Goal: Information Seeking & Learning: Learn about a topic

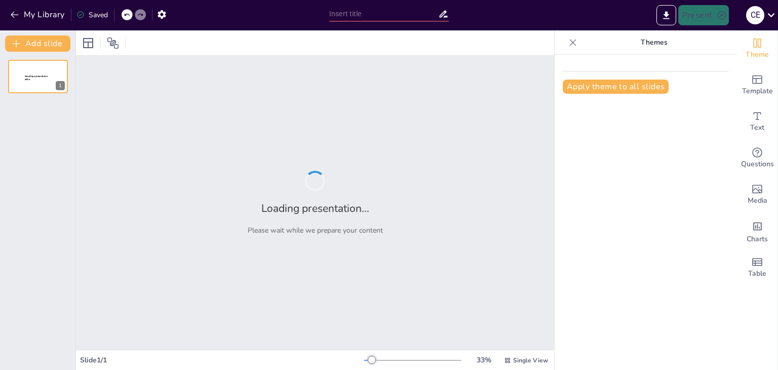
type input "Liderazgo y Gobernanza Tecnológica: Claves para una Transformación Digital Efec…"
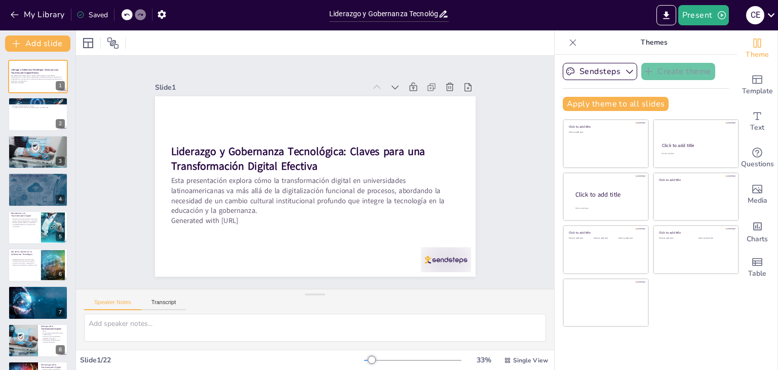
checkbox input "true"
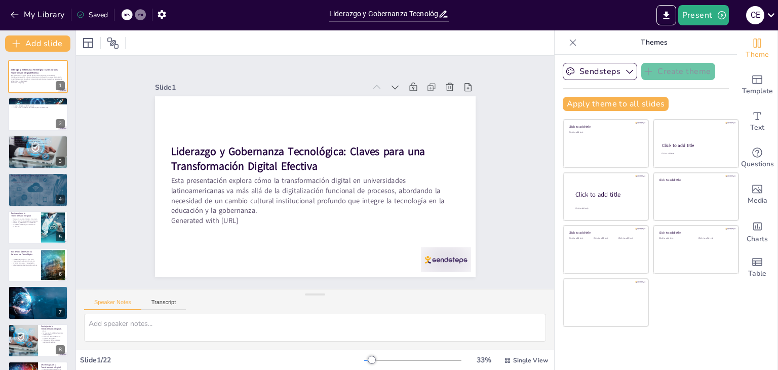
checkbox input "true"
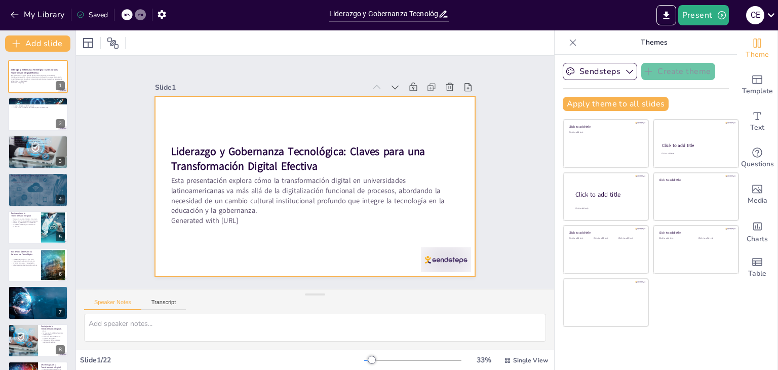
checkbox input "true"
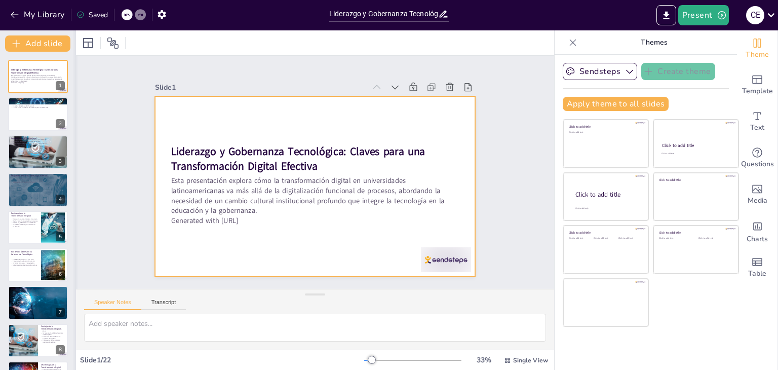
checkbox input "true"
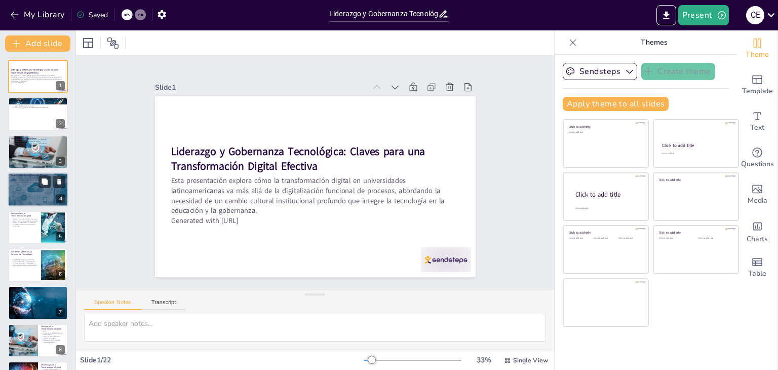
checkbox input "true"
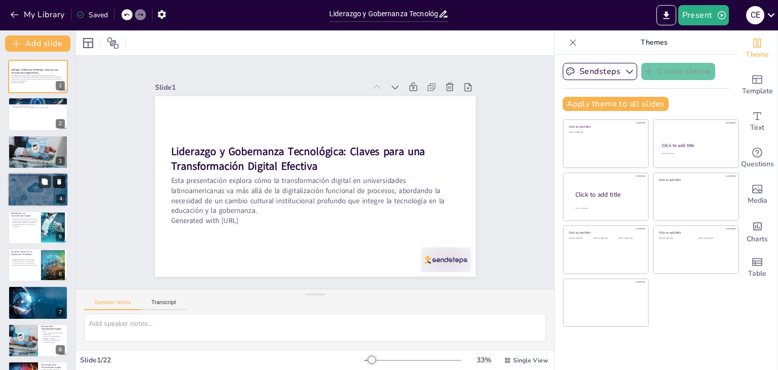
checkbox input "true"
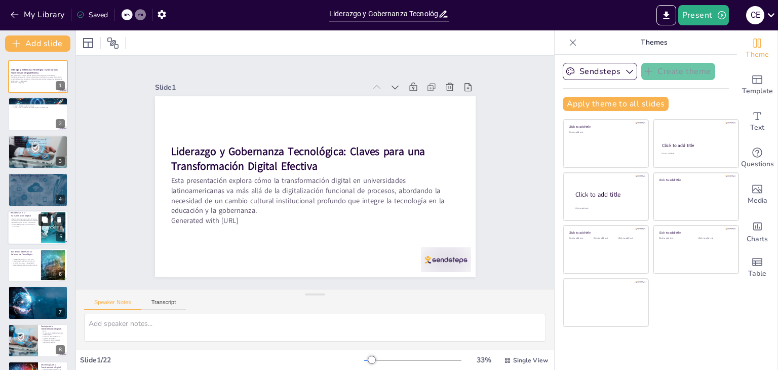
checkbox input "true"
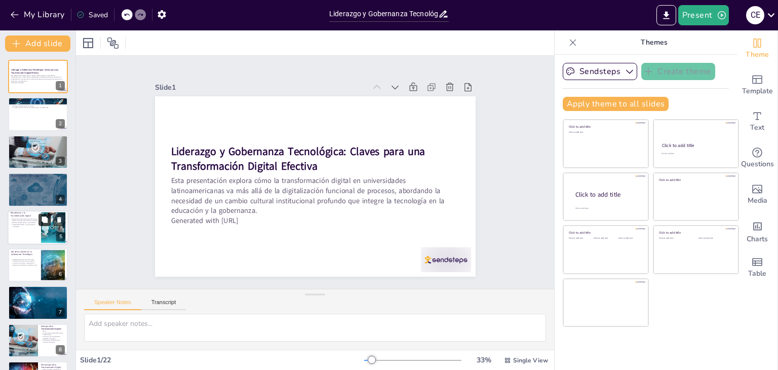
checkbox input "true"
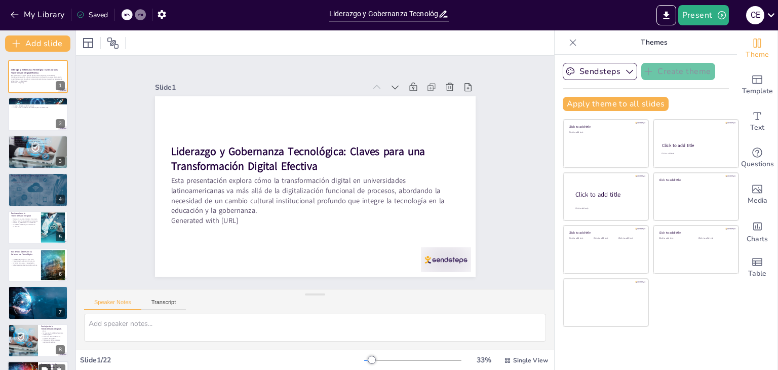
checkbox input "true"
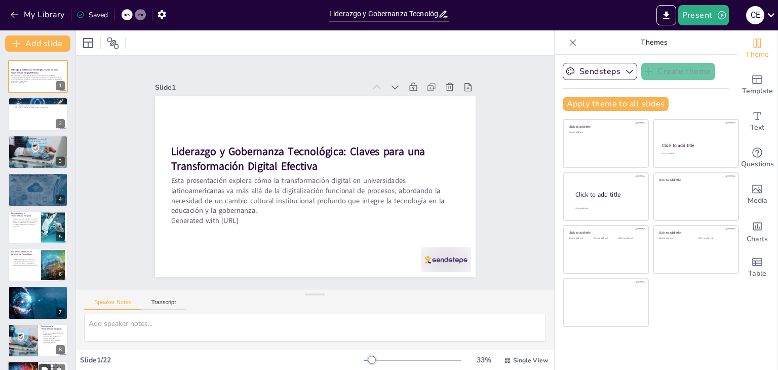
checkbox input "true"
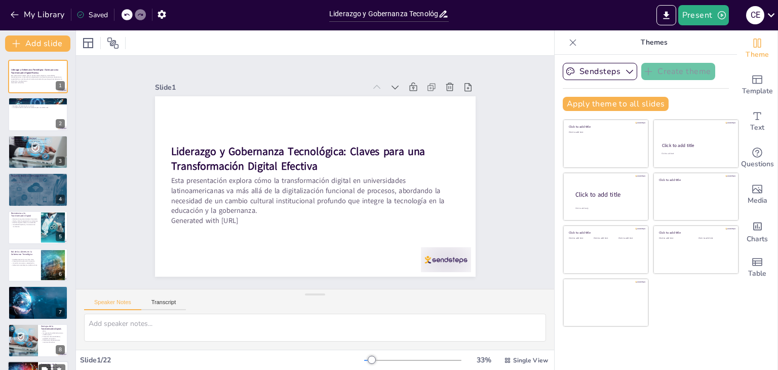
checkbox input "true"
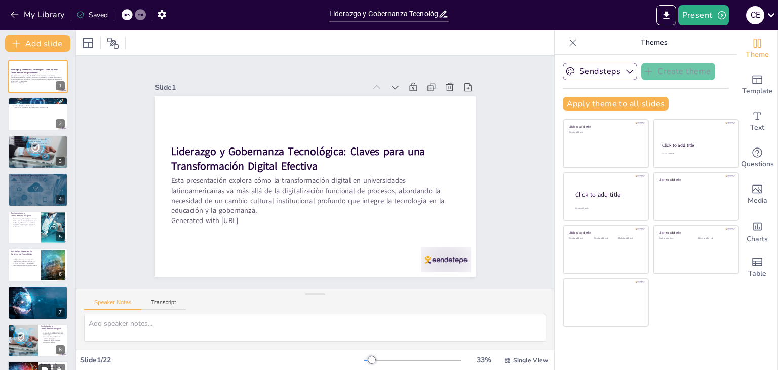
checkbox input "true"
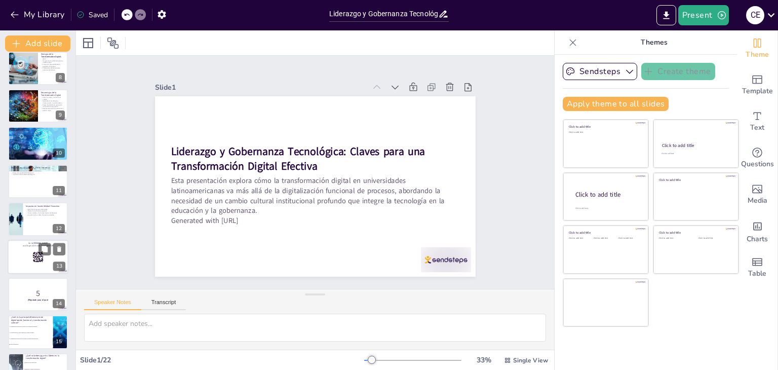
checkbox input "true"
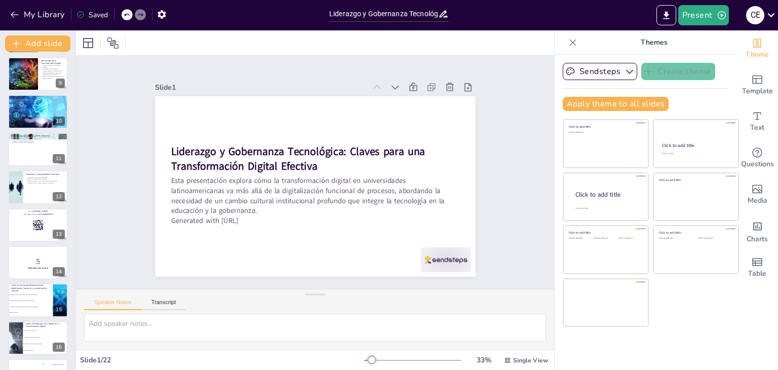
checkbox input "true"
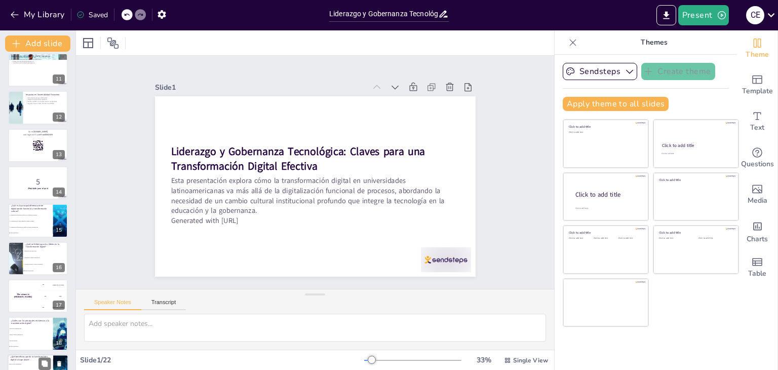
scroll to position [523, 0]
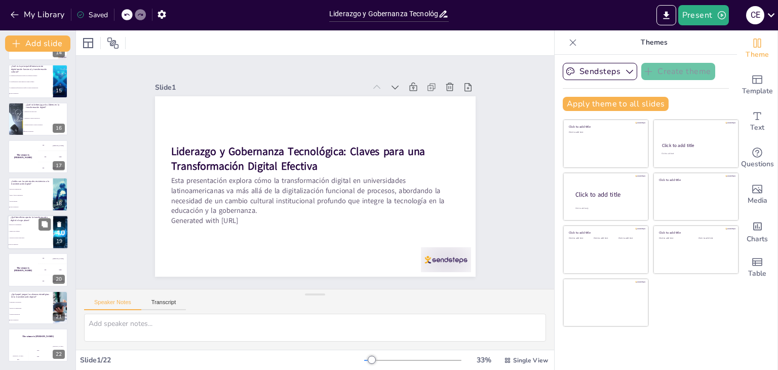
checkbox input "true"
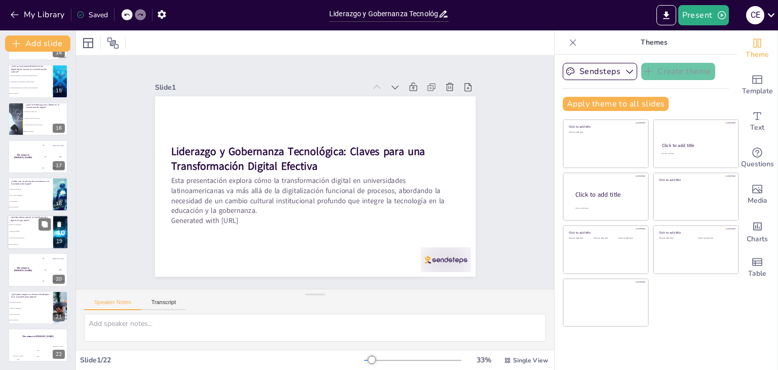
checkbox input "true"
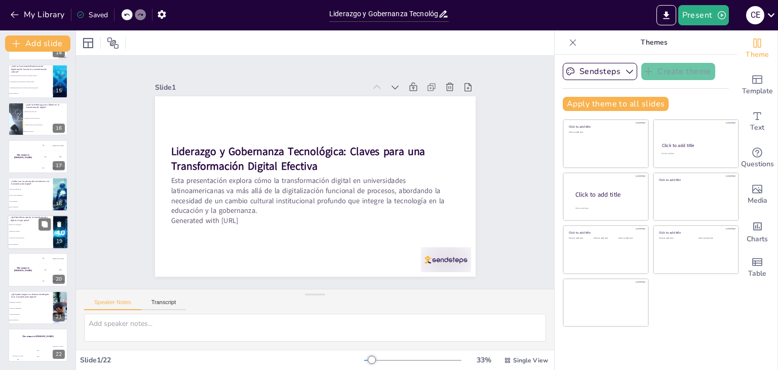
checkbox input "true"
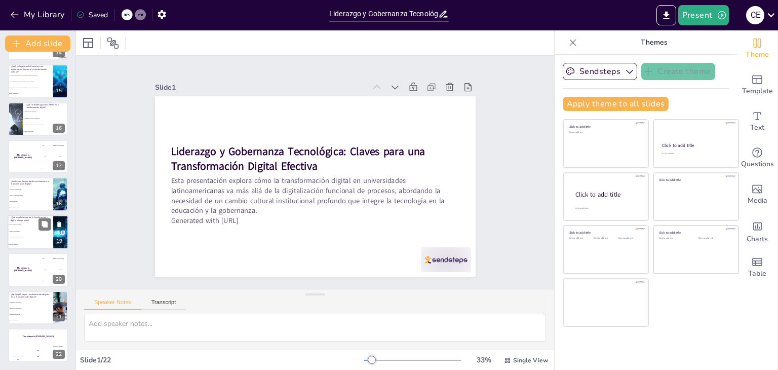
checkbox input "true"
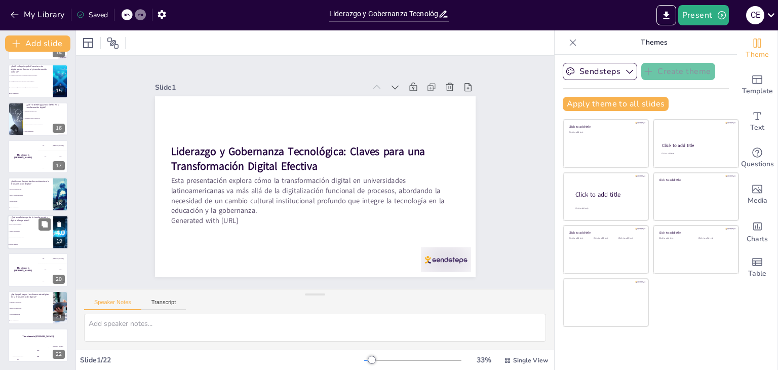
checkbox input "true"
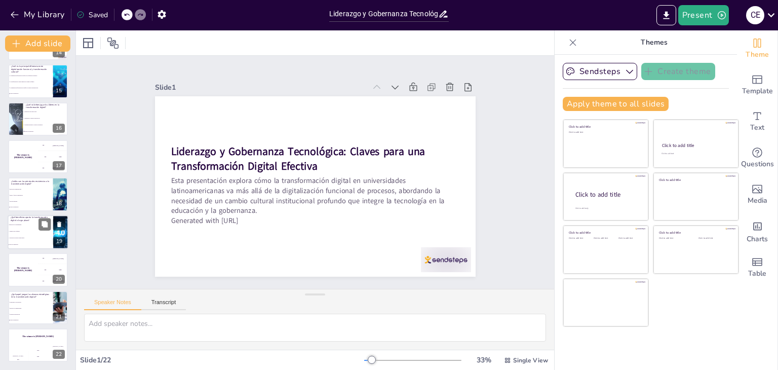
checkbox input "true"
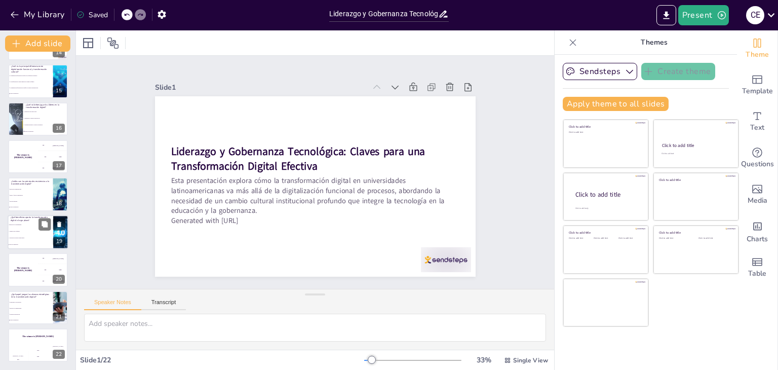
checkbox input "true"
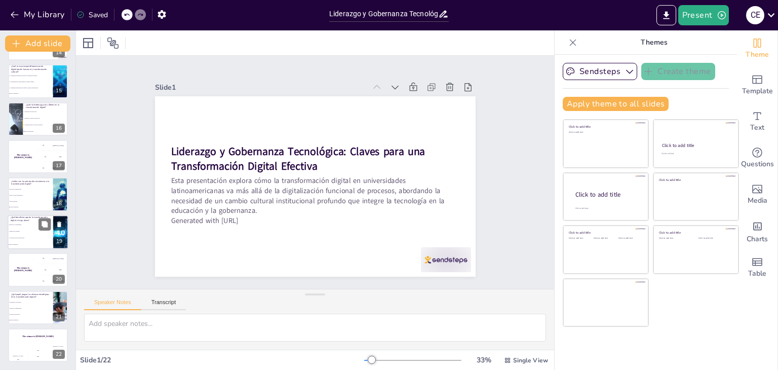
checkbox input "true"
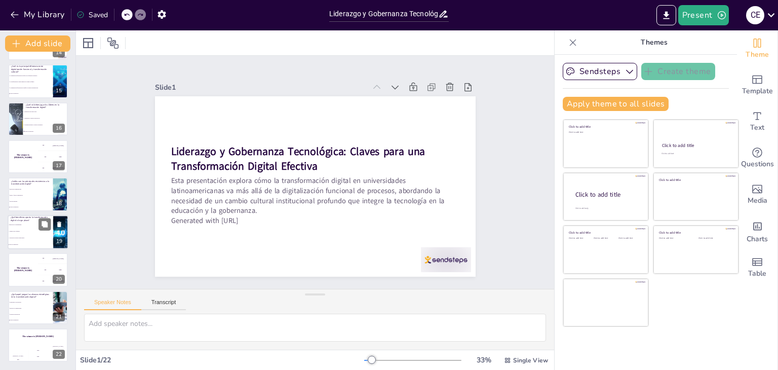
checkbox input "true"
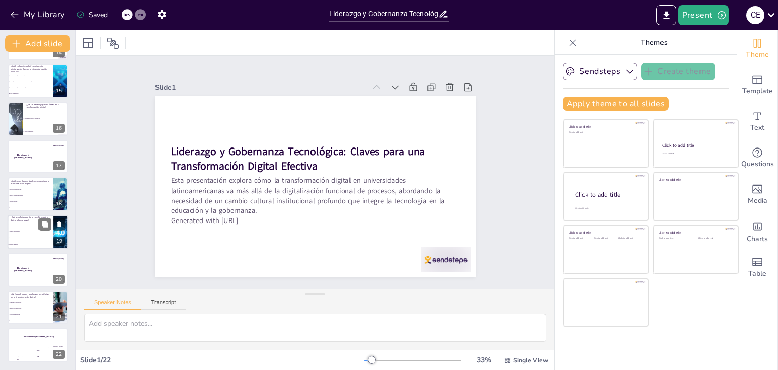
checkbox input "true"
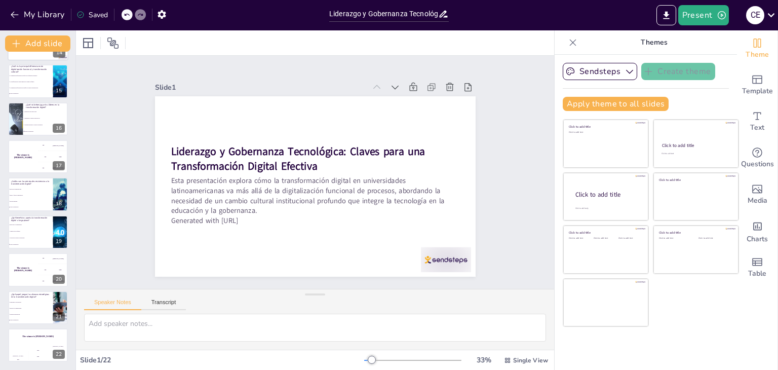
checkbox input "true"
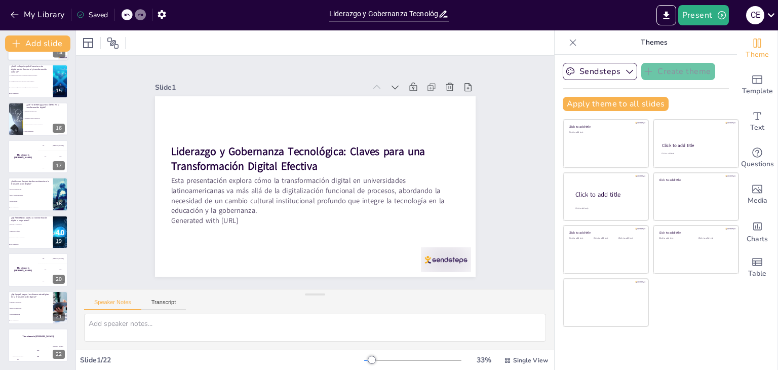
checkbox input "true"
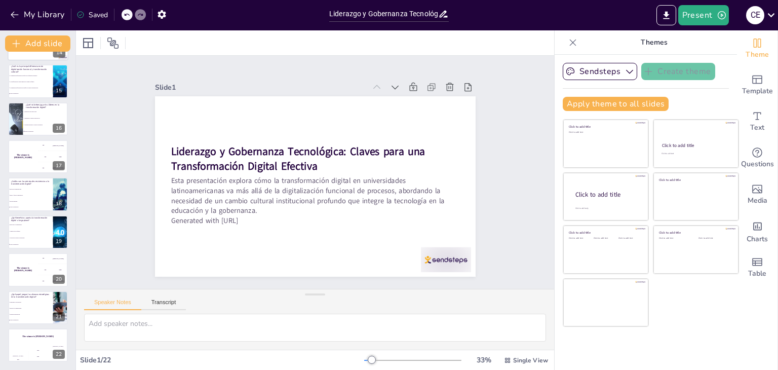
checkbox input "true"
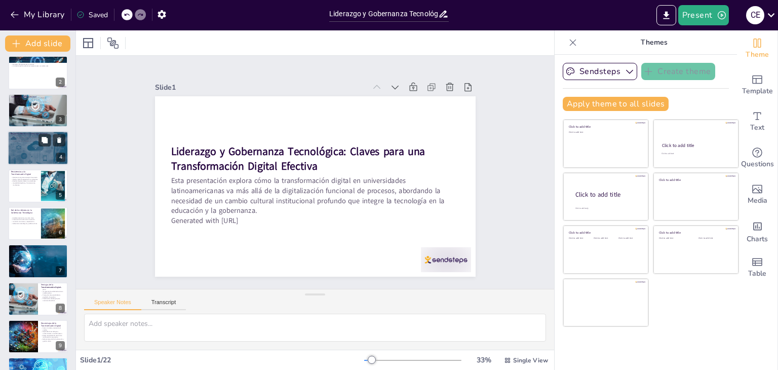
scroll to position [0, 0]
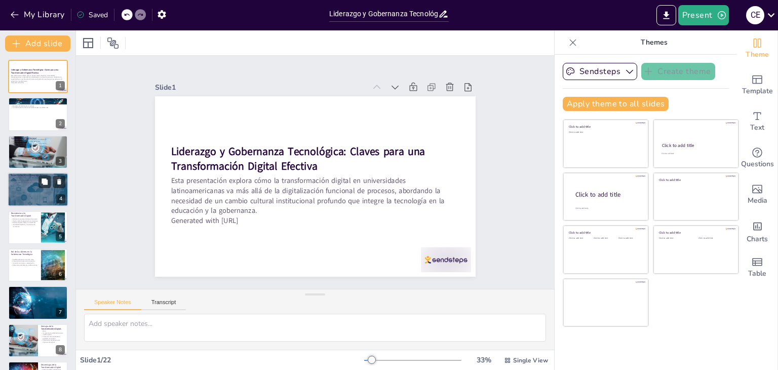
checkbox input "true"
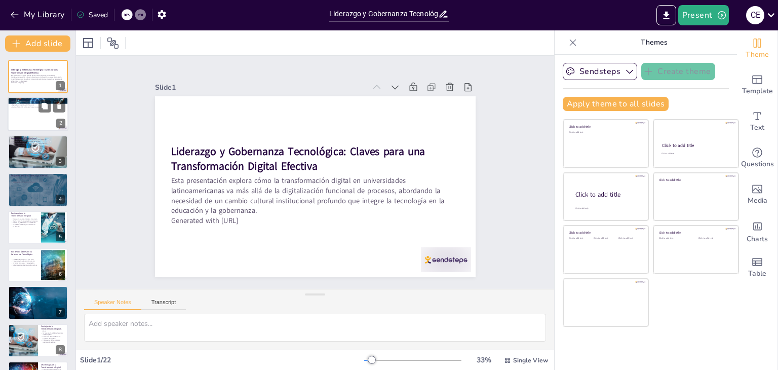
checkbox input "true"
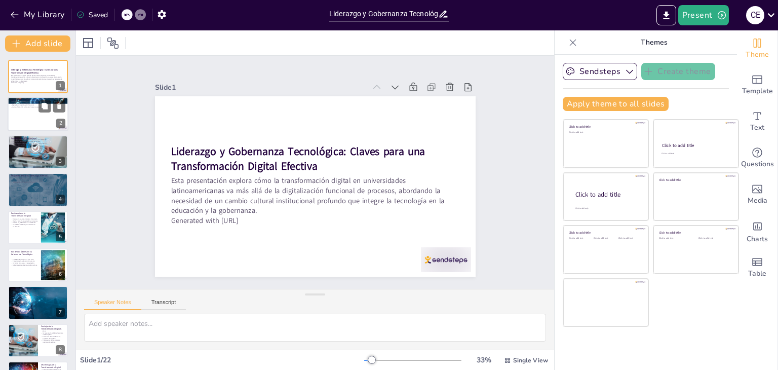
checkbox input "true"
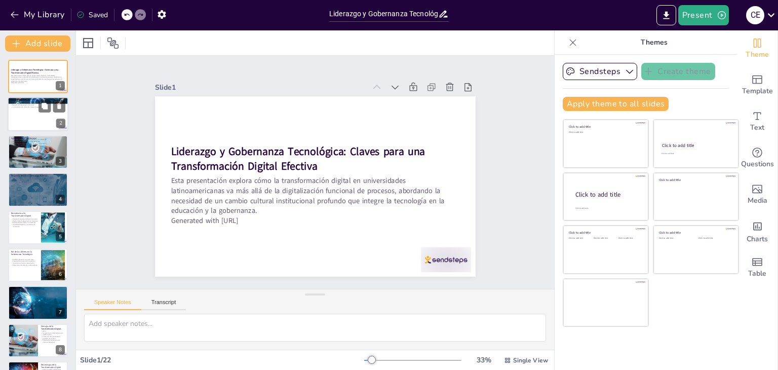
checkbox input "true"
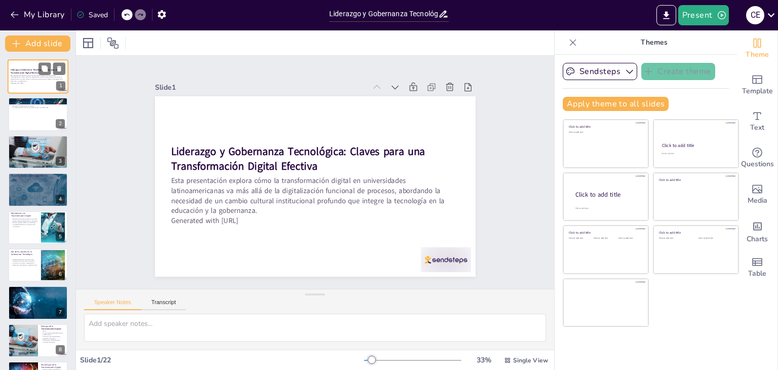
checkbox input "true"
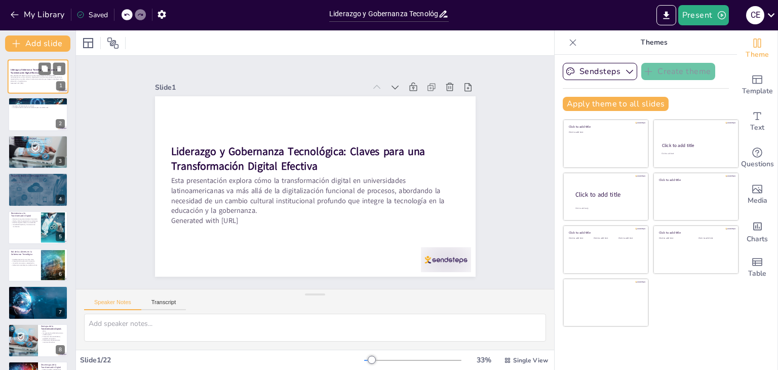
checkbox input "true"
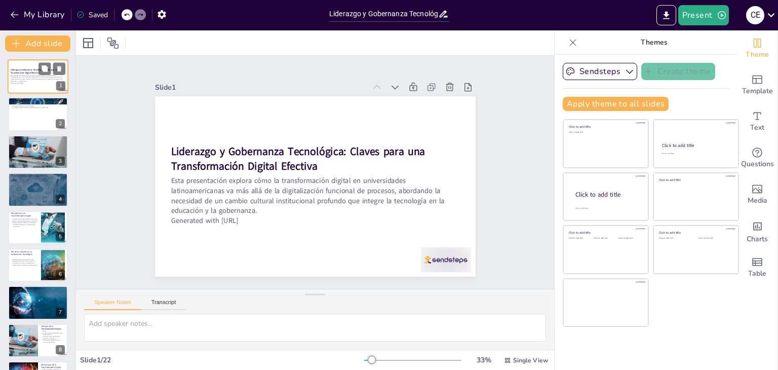
checkbox input "true"
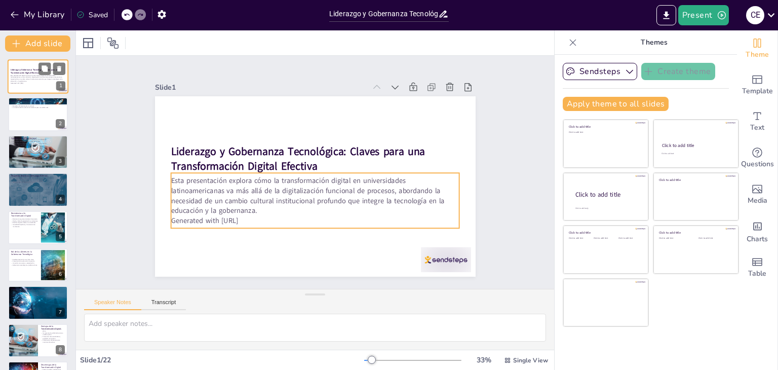
checkbox input "true"
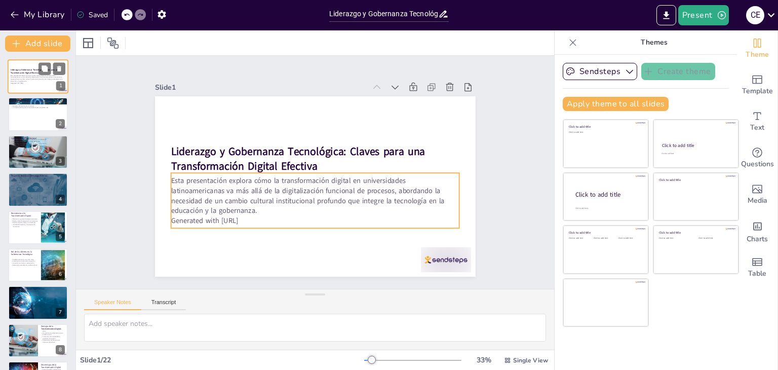
checkbox input "true"
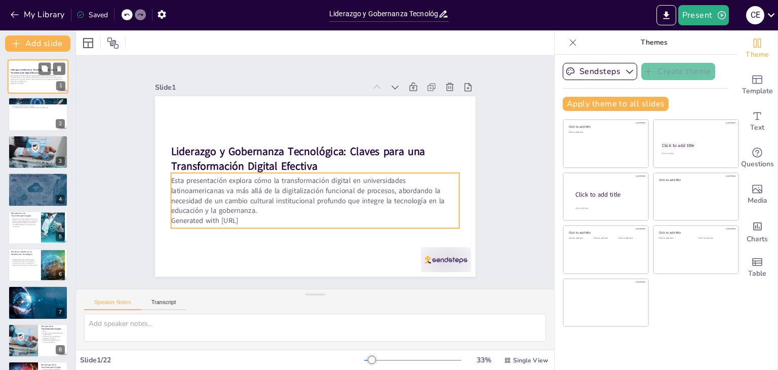
checkbox input "true"
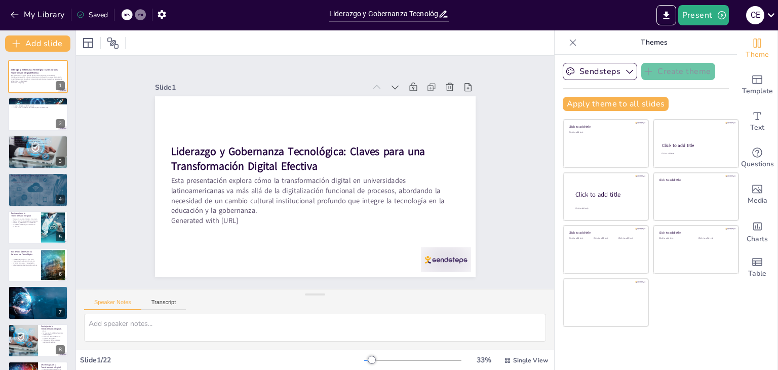
checkbox input "true"
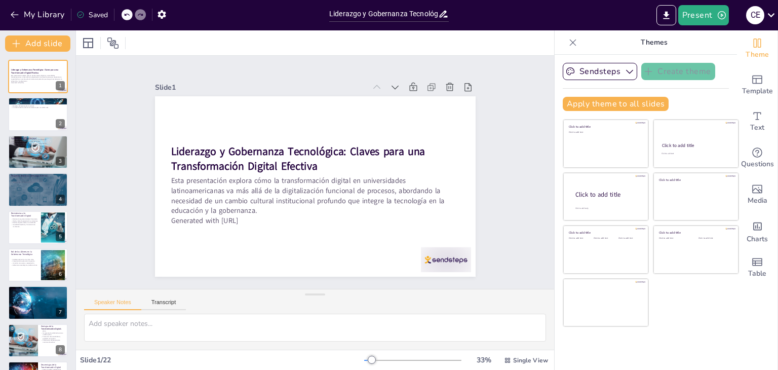
checkbox input "true"
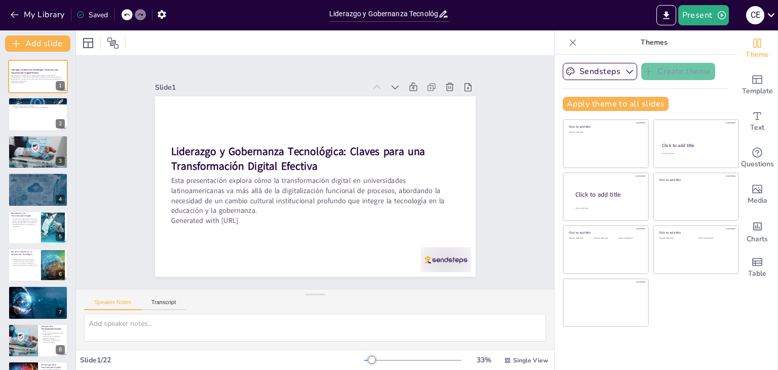
checkbox input "true"
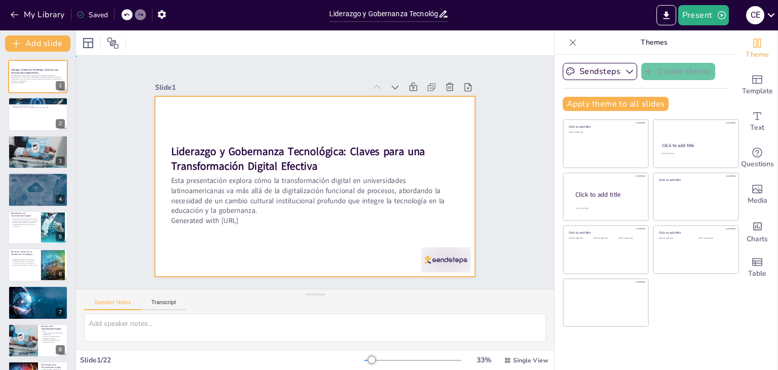
click at [218, 111] on div at bounding box center [314, 158] width 321 height 180
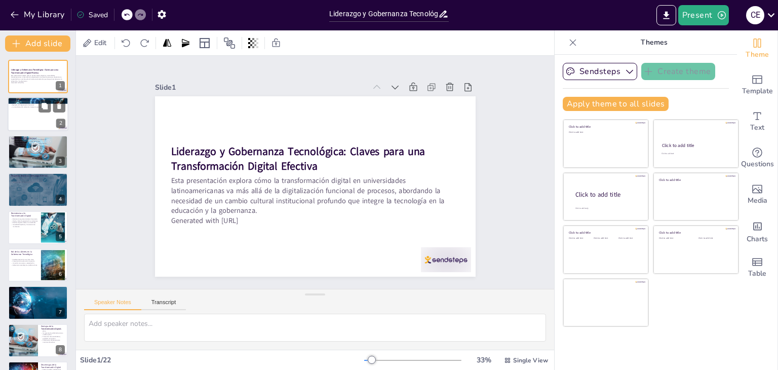
click at [42, 120] on div at bounding box center [38, 114] width 61 height 34
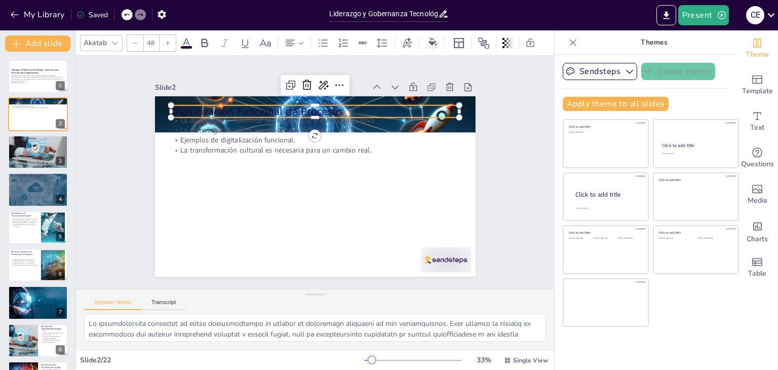
click at [220, 108] on p "Digitalización Funcional de Procesos" at bounding box center [290, 116] width 269 height 131
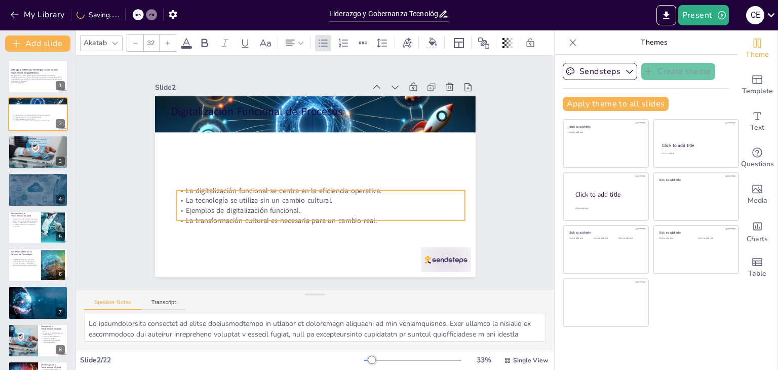
drag, startPoint x: 208, startPoint y: 137, endPoint x: 213, endPoint y: 207, distance: 70.6
click at [228, 207] on p "Ejemplos de digitalización funcional." at bounding box center [277, 166] width 99 height 278
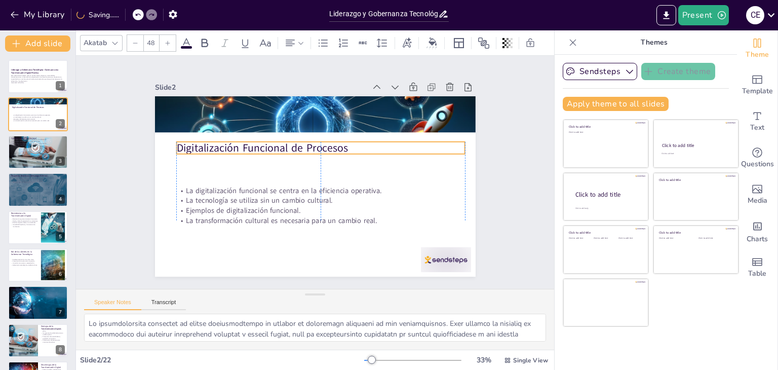
drag, startPoint x: 201, startPoint y: 103, endPoint x: 205, endPoint y: 139, distance: 36.8
click at [283, 139] on p "Digitalización Funcional de Procesos" at bounding box center [290, 166] width 15 height 289
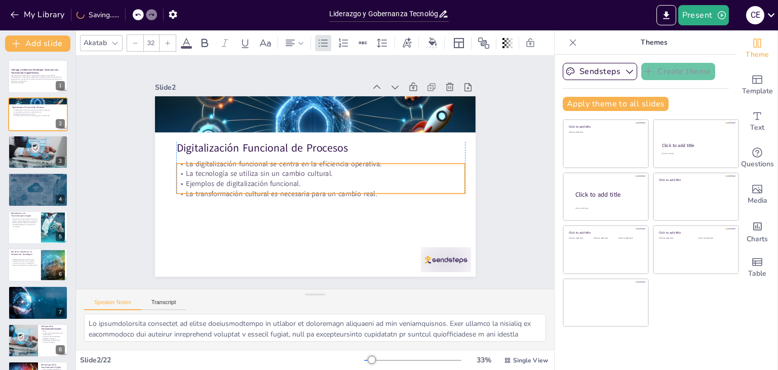
drag, startPoint x: 212, startPoint y: 196, endPoint x: 213, endPoint y: 169, distance: 26.9
click at [213, 169] on p "La tecnología se utiliza sin un cambio cultural." at bounding box center [320, 169] width 221 height 201
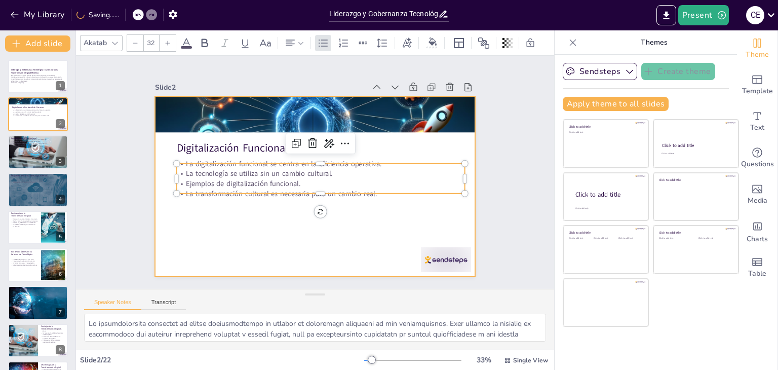
click at [242, 235] on div at bounding box center [323, 160] width 365 height 334
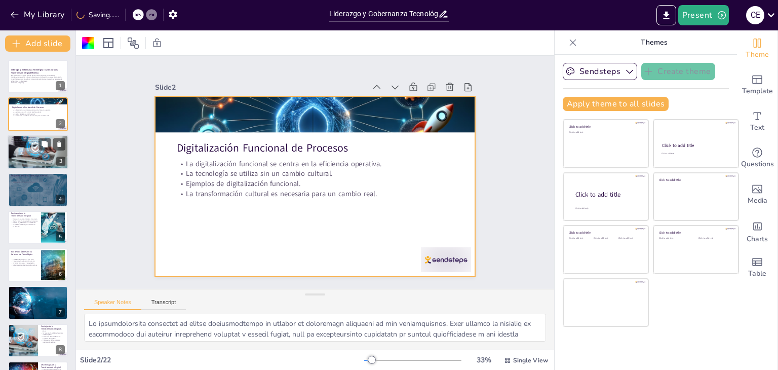
click at [32, 154] on div at bounding box center [38, 152] width 61 height 41
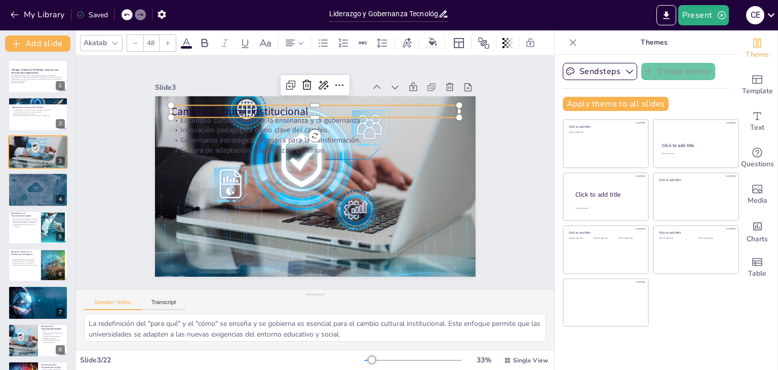
click at [189, 104] on p "Cambio Cultural Institucional" at bounding box center [266, 208] width 182 height 242
click at [183, 37] on icon at bounding box center [186, 43] width 12 height 12
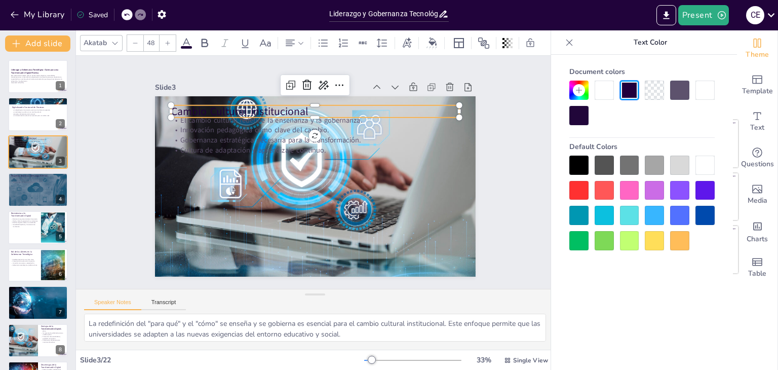
click at [604, 84] on div at bounding box center [604, 90] width 19 height 19
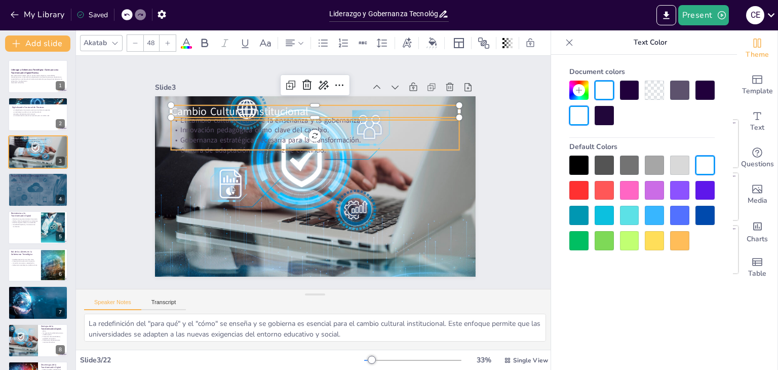
click at [209, 179] on p "Innovación pedagógica como clave del cambio." at bounding box center [306, 213] width 284 height 69
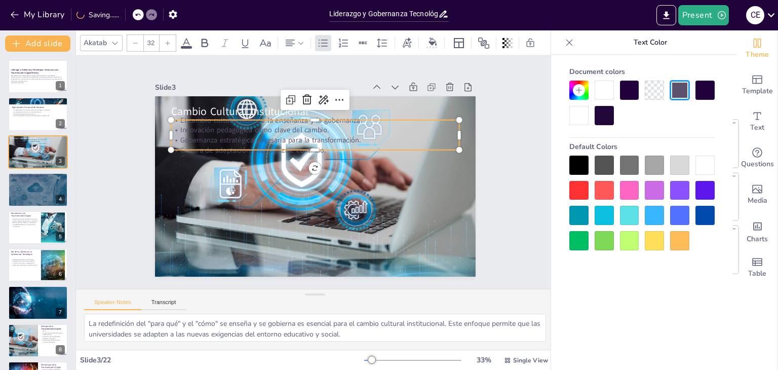
click at [602, 91] on div at bounding box center [604, 90] width 19 height 19
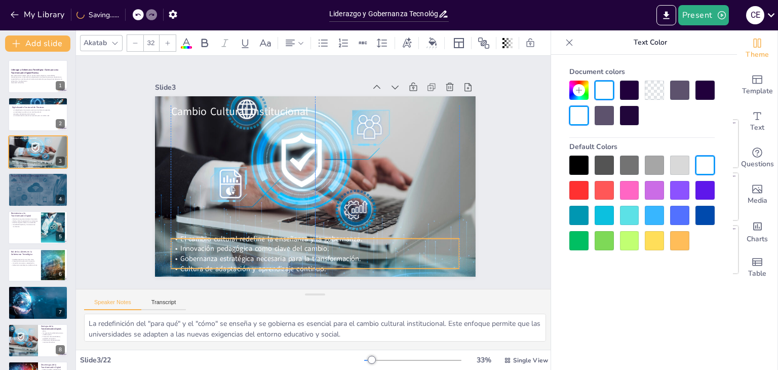
drag, startPoint x: 225, startPoint y: 138, endPoint x: 231, endPoint y: 174, distance: 36.6
click at [227, 257] on span "Gobernanza estratégica necesaria para la transformación." at bounding box center [218, 177] width 99 height 162
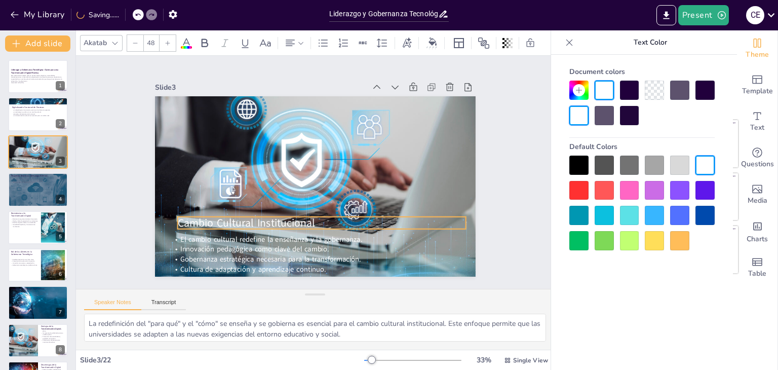
drag, startPoint x: 218, startPoint y: 109, endPoint x: 224, endPoint y: 220, distance: 111.6
click at [344, 220] on span "Cambio Cultural Institucional" at bounding box center [400, 181] width 112 height 103
click at [630, 117] on div at bounding box center [629, 115] width 19 height 19
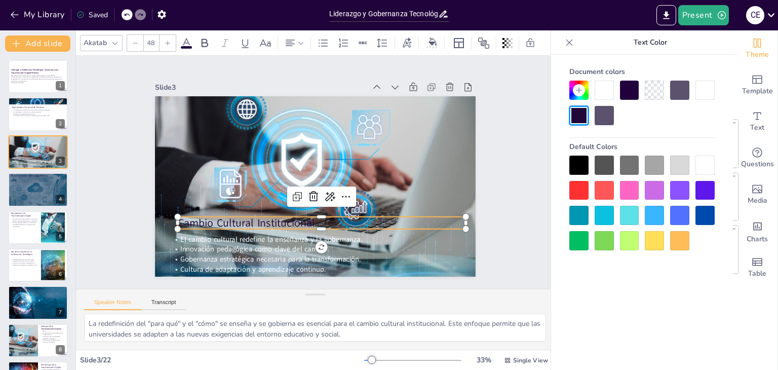
click at [598, 84] on div at bounding box center [604, 90] width 19 height 19
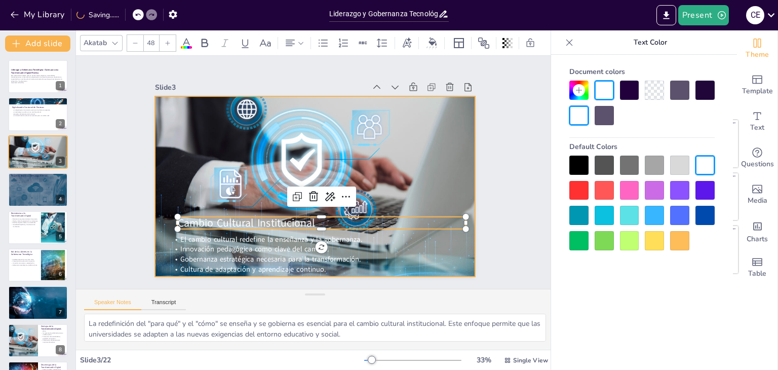
click at [289, 111] on div at bounding box center [307, 160] width 385 height 346
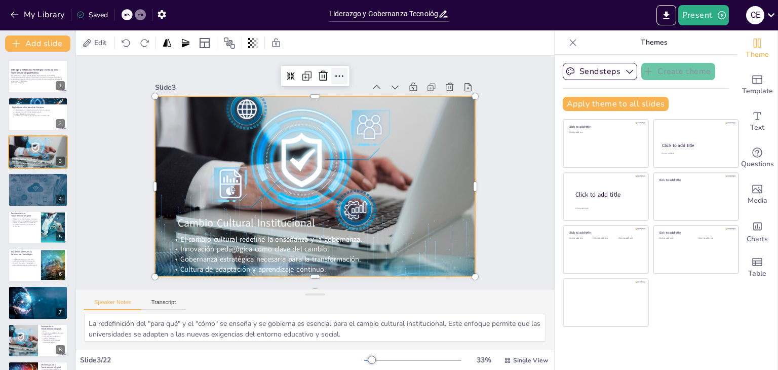
click at [405, 190] on icon at bounding box center [411, 196] width 12 height 12
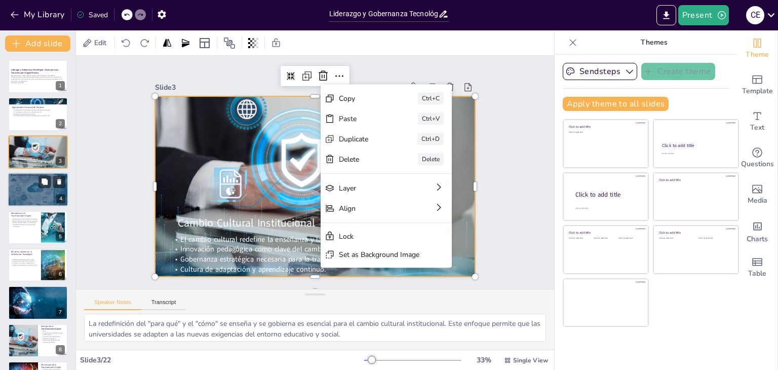
click at [35, 189] on div at bounding box center [38, 189] width 61 height 43
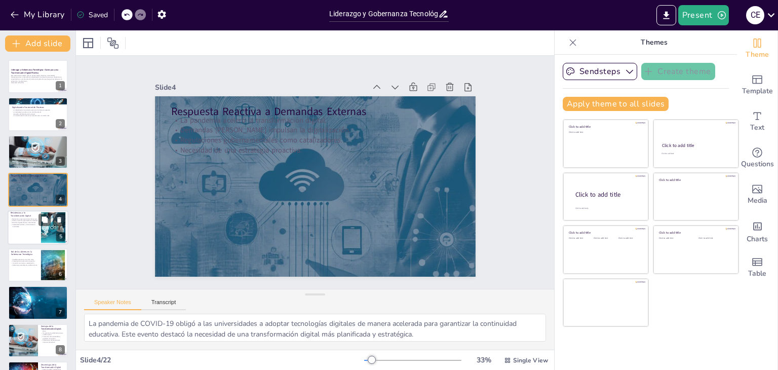
click at [21, 236] on div at bounding box center [38, 227] width 61 height 34
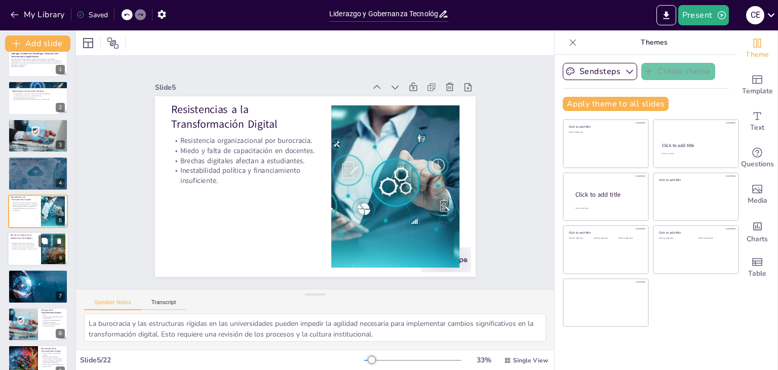
click at [17, 246] on p "Inversión en recursos y capacitación." at bounding box center [24, 247] width 27 height 2
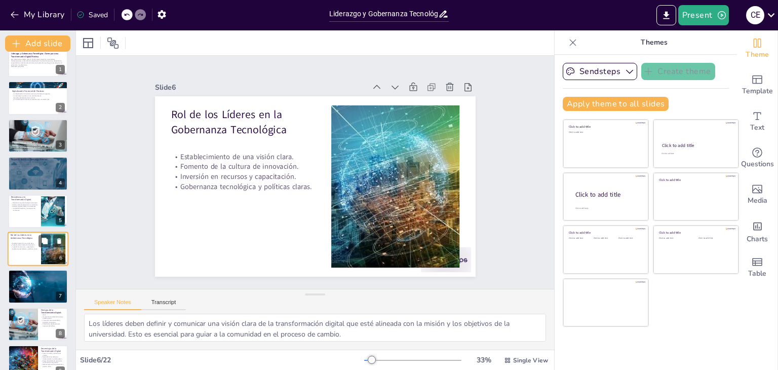
scroll to position [54, 0]
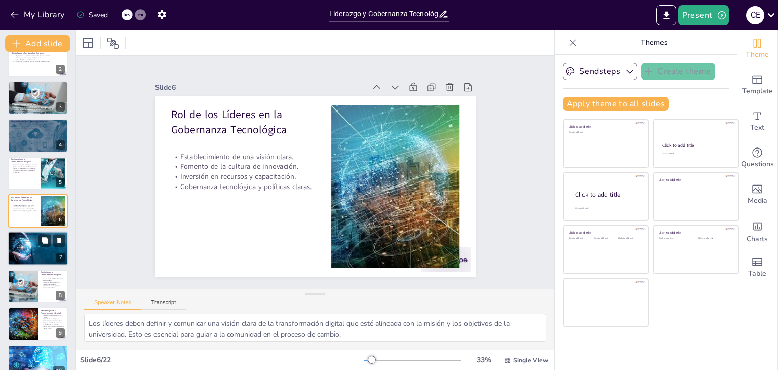
click at [31, 258] on div at bounding box center [38, 248] width 92 height 34
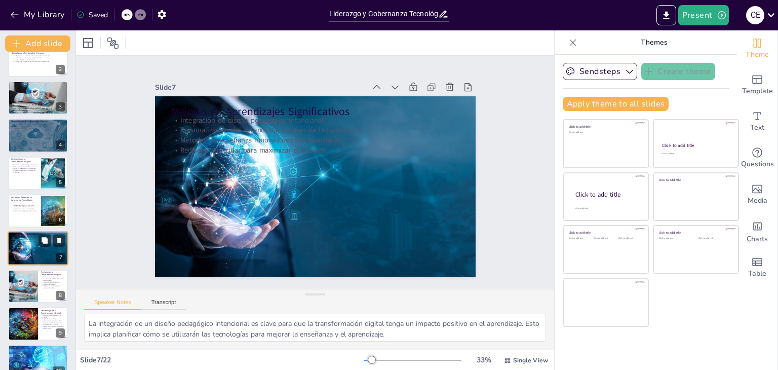
scroll to position [92, 0]
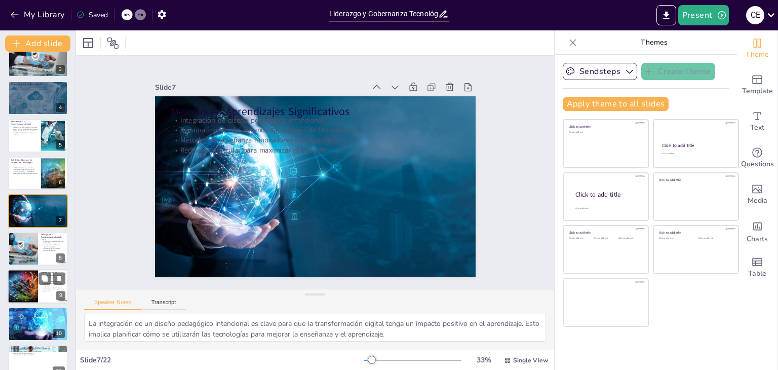
click at [30, 285] on div at bounding box center [23, 286] width 34 height 34
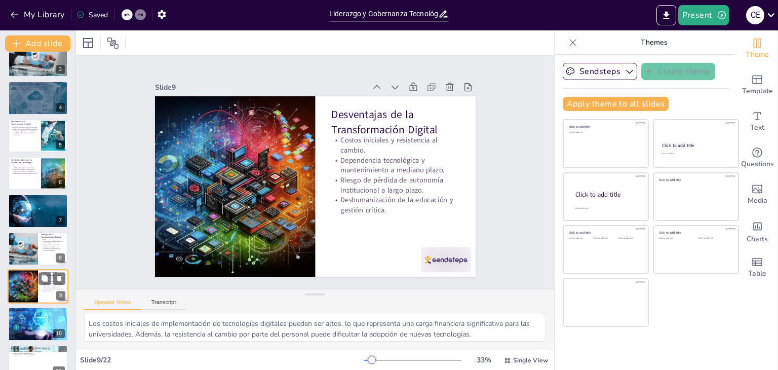
scroll to position [167, 0]
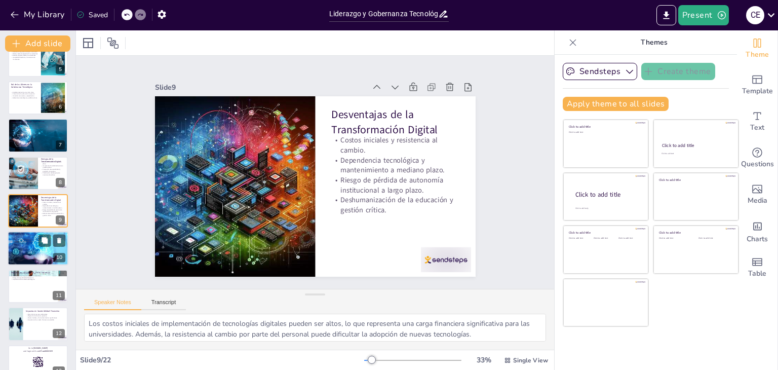
click at [29, 252] on div at bounding box center [38, 248] width 82 height 34
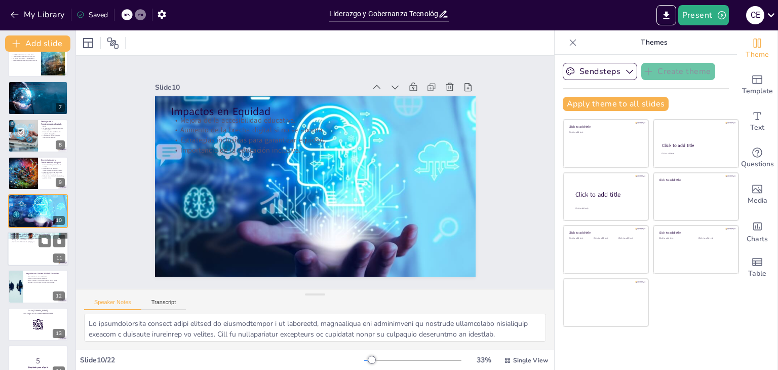
click at [22, 258] on div at bounding box center [38, 248] width 61 height 34
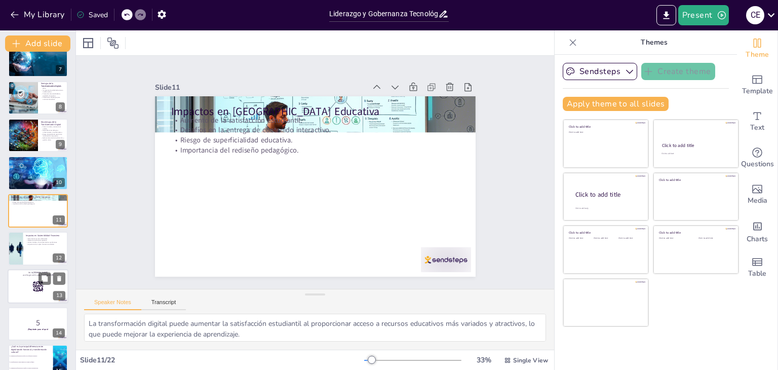
click at [28, 282] on div at bounding box center [38, 286] width 61 height 34
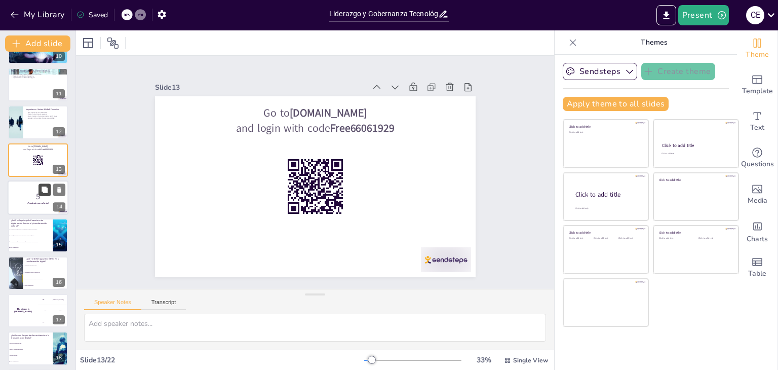
scroll to position [419, 0]
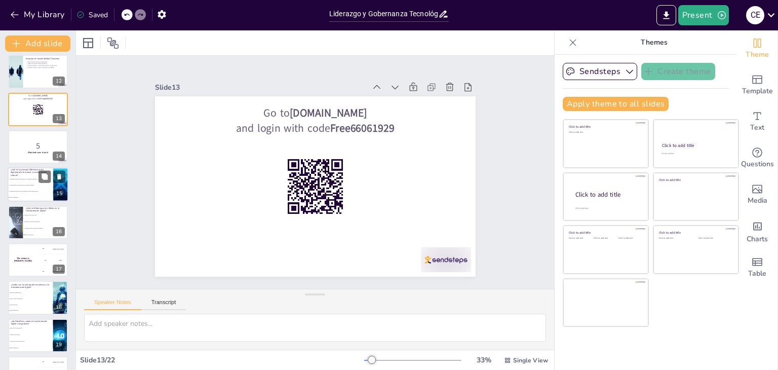
click at [44, 183] on li "La transformación cultural implica un cambio profundo." at bounding box center [31, 185] width 46 height 6
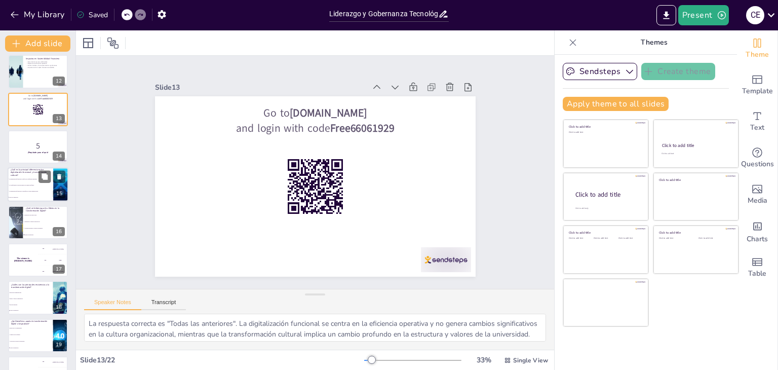
scroll to position [393, 0]
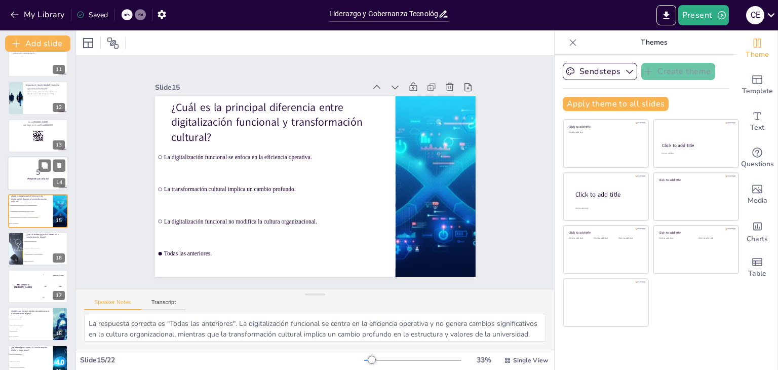
click at [24, 174] on p "5" at bounding box center [38, 172] width 55 height 11
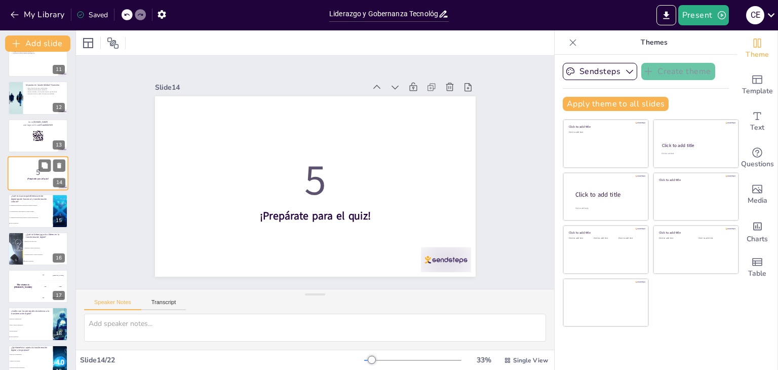
scroll to position [356, 0]
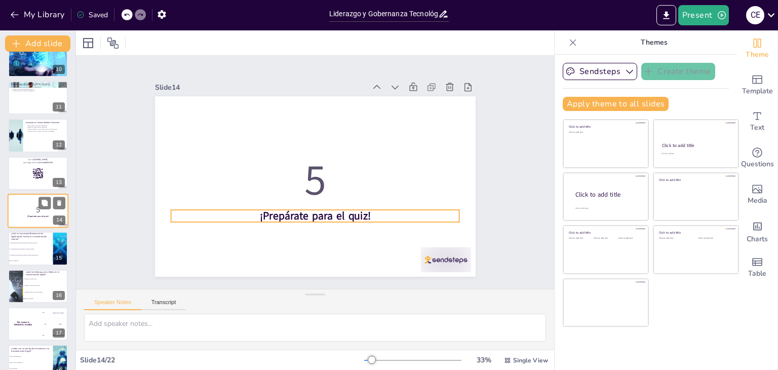
click at [32, 215] on strong "¡Prepárate para el quiz!" at bounding box center [37, 216] width 21 height 3
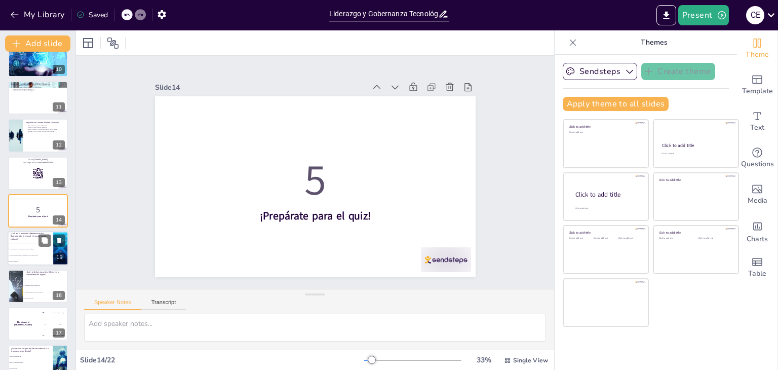
click at [31, 246] on li "La transformación cultural implica un cambio profundo." at bounding box center [31, 249] width 46 height 6
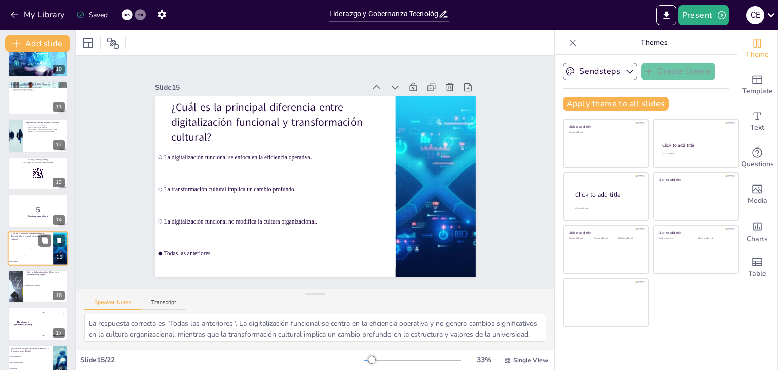
scroll to position [393, 0]
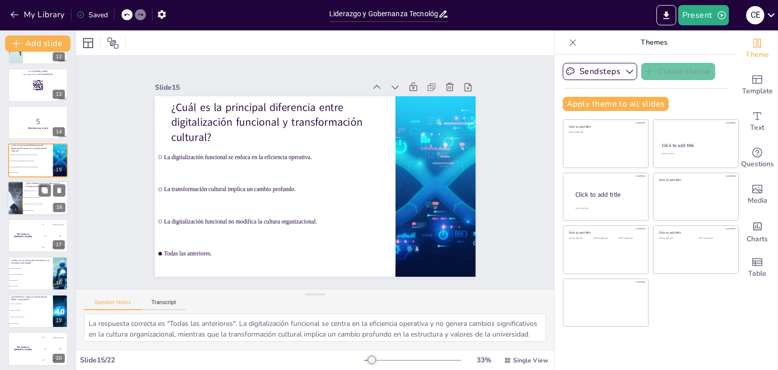
click at [31, 198] on li "Fomentar la cultura de innovación." at bounding box center [46, 197] width 46 height 7
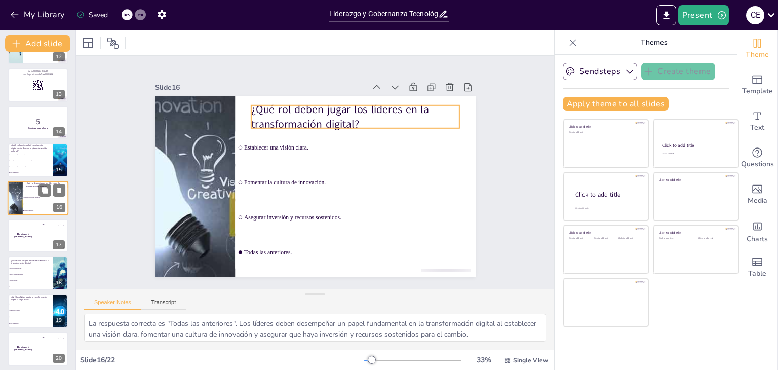
scroll to position [431, 0]
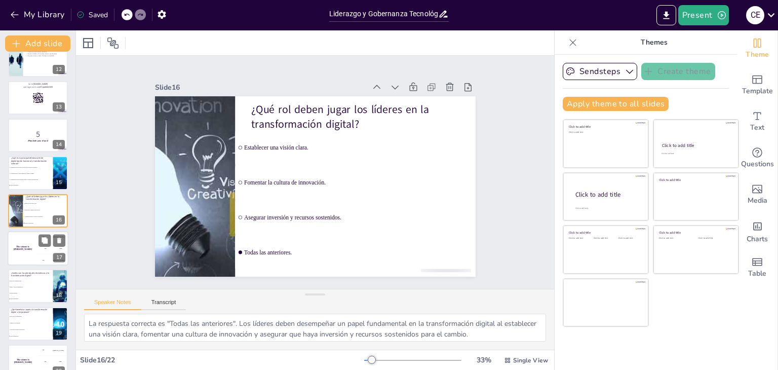
click at [30, 246] on h4 "The winner is [PERSON_NAME]" at bounding box center [23, 248] width 30 height 5
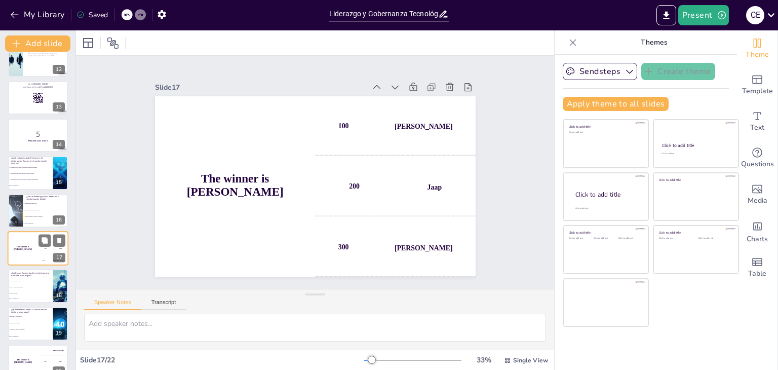
scroll to position [469, 0]
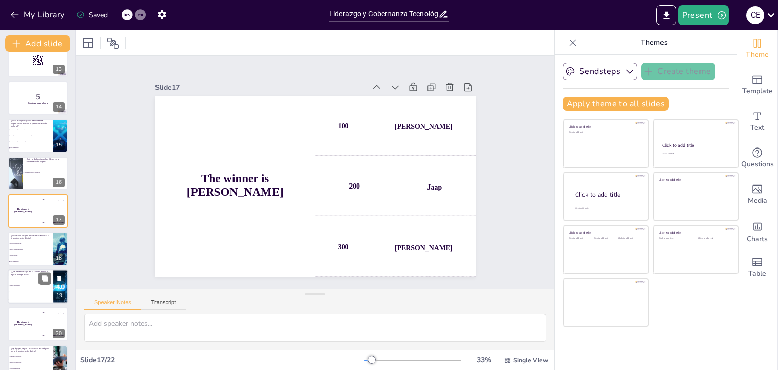
click at [27, 284] on li "Aumento de la equidad." at bounding box center [31, 285] width 46 height 7
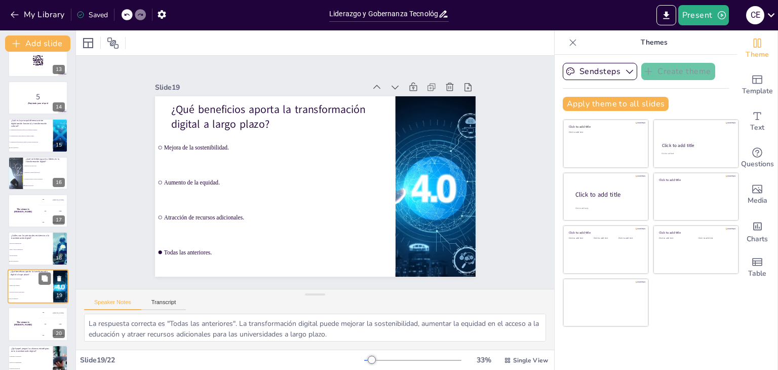
scroll to position [523, 0]
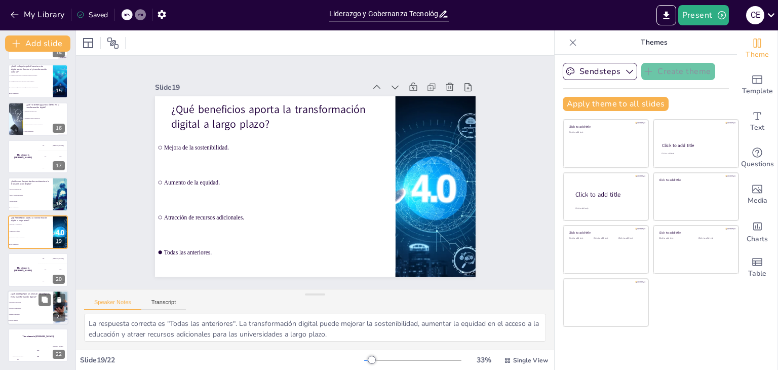
click at [31, 312] on li "Facilitan la innovación." at bounding box center [31, 314] width 46 height 6
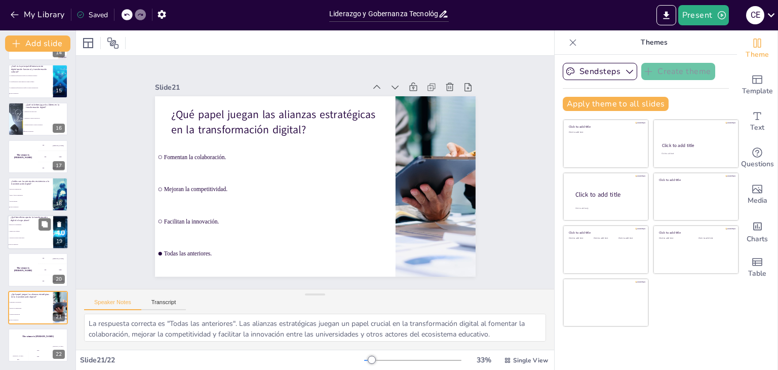
click at [23, 244] on span "Todas las anteriores." at bounding box center [31, 245] width 44 height 2
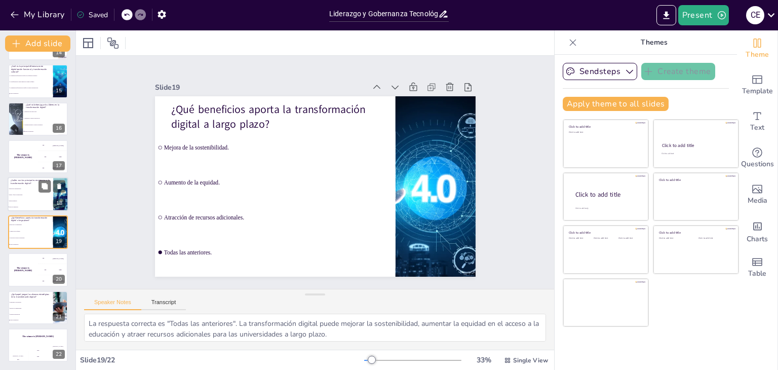
click at [33, 183] on p "¿Cuáles son las principales resistencias a la transformación digital?" at bounding box center [31, 182] width 40 height 6
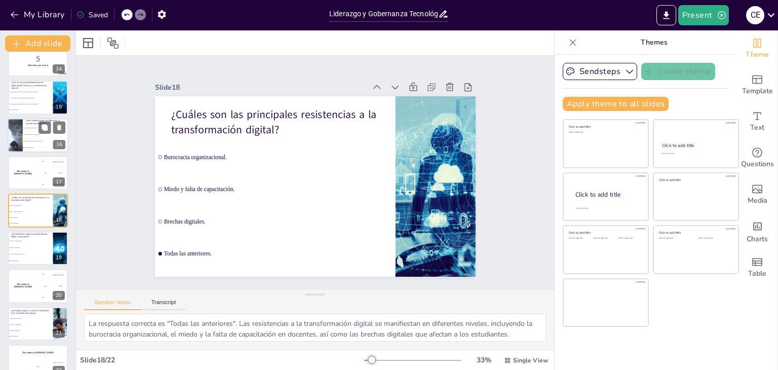
click at [25, 136] on li "Fomentar la cultura de innovación." at bounding box center [46, 134] width 46 height 7
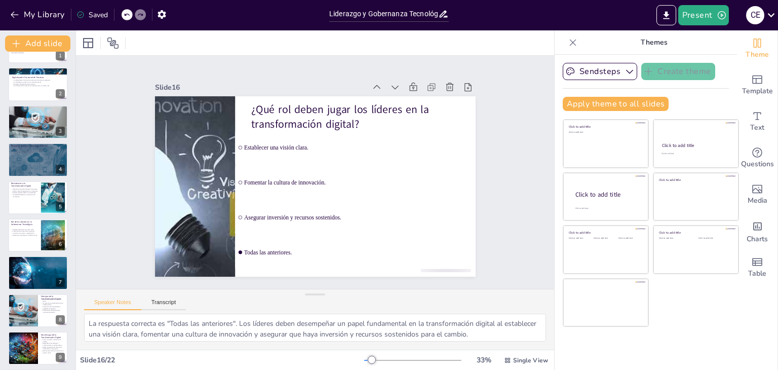
scroll to position [0, 0]
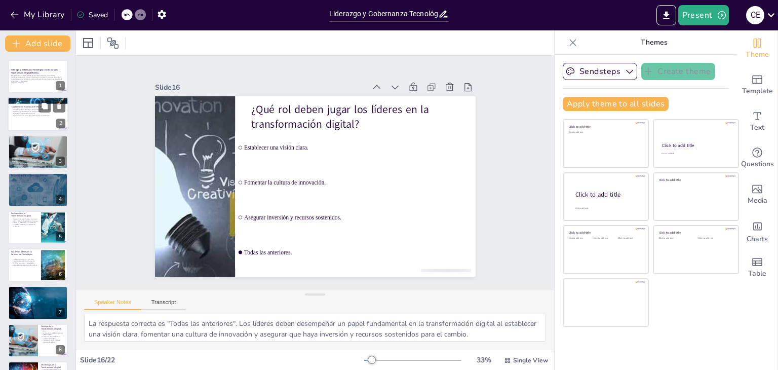
click at [36, 111] on p "La tecnología se utiliza sin un cambio cultural." at bounding box center [39, 112] width 55 height 2
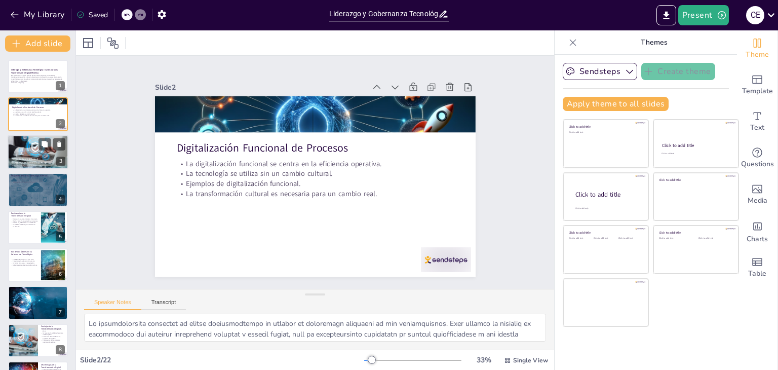
click at [29, 159] on span "Cambio Cultural Institucional" at bounding box center [25, 159] width 26 height 3
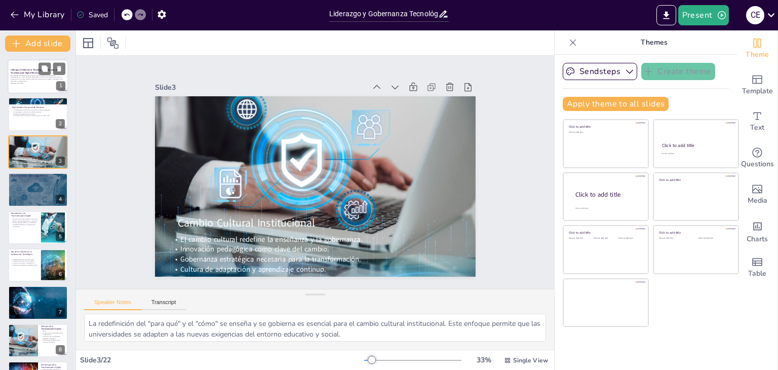
click at [28, 77] on p "Esta presentación explora cómo la transformación digital en universidades latin…" at bounding box center [38, 78] width 55 height 8
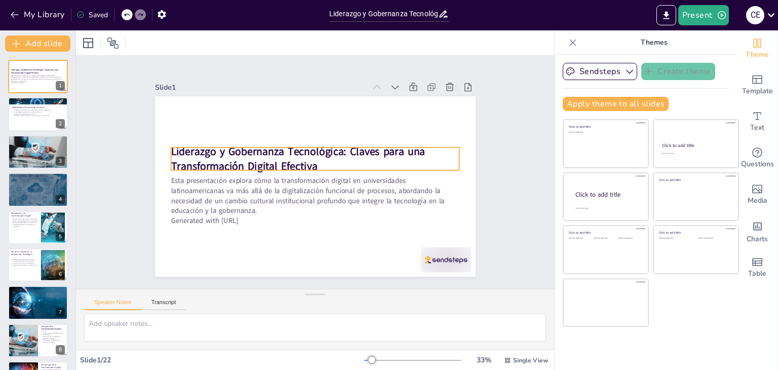
click at [276, 147] on strong "Liderazgo y Gobernanza Tecnológica: Claves para una Transformación Digital Efec…" at bounding box center [304, 191] width 56 height 254
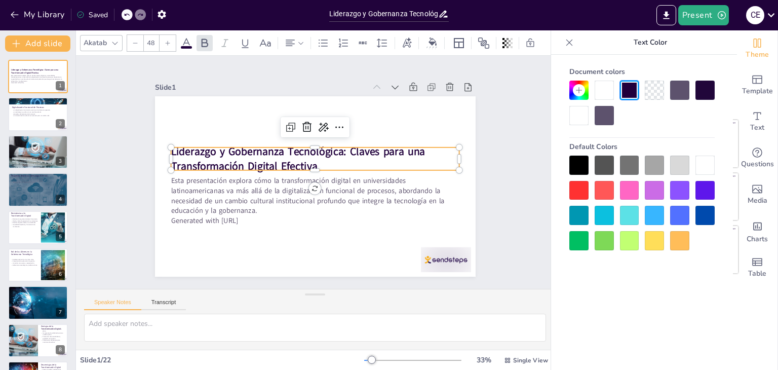
click at [229, 147] on strong "Liderazgo y Gobernanza Tecnológica: Claves para una Transformación Digital Efec…" at bounding box center [315, 146] width 173 height 214
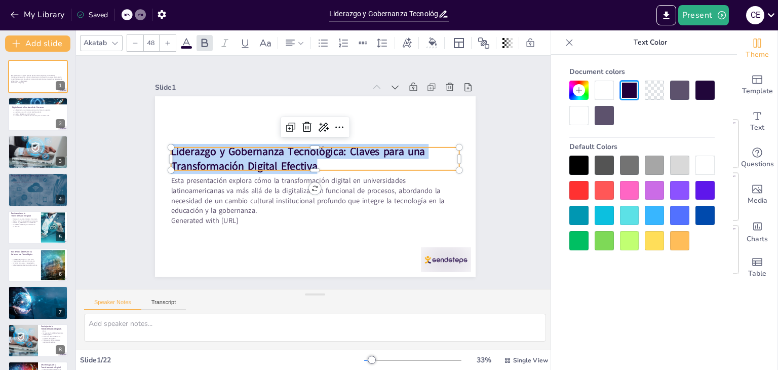
drag, startPoint x: 311, startPoint y: 159, endPoint x: 163, endPoint y: 150, distance: 148.2
click at [163, 150] on div "Esta presentación explora cómo la transformación digital en universidades latin…" at bounding box center [319, 158] width 361 height 271
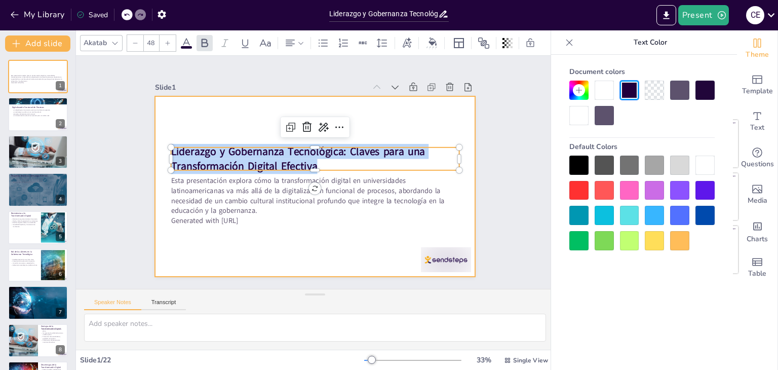
copy strong "Liderazgo y Gobernanza Tecnológica: Claves para una Transformación Digital Efec…"
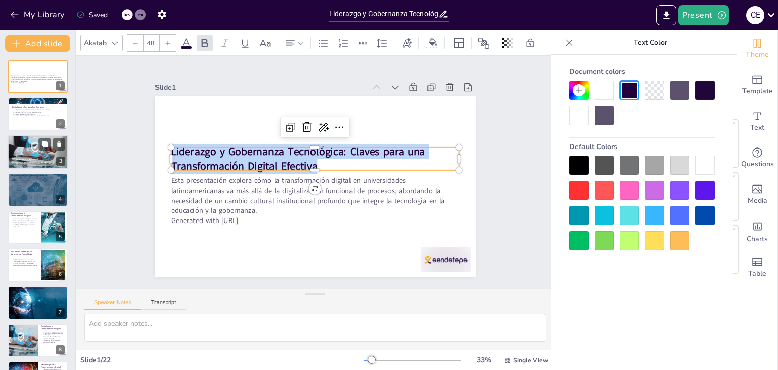
click at [53, 154] on div at bounding box center [38, 152] width 61 height 41
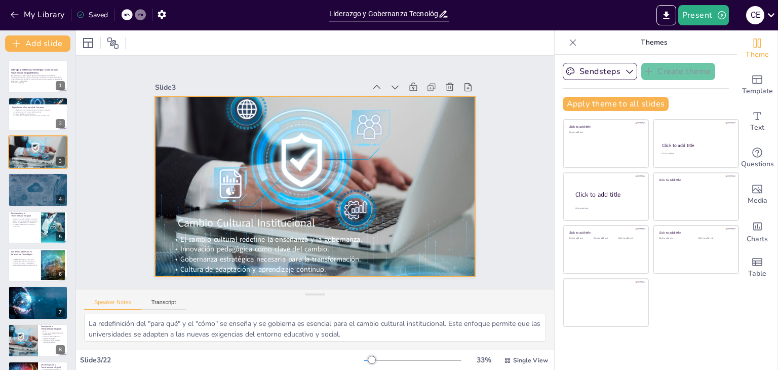
click at [298, 103] on div at bounding box center [329, 170] width 247 height 341
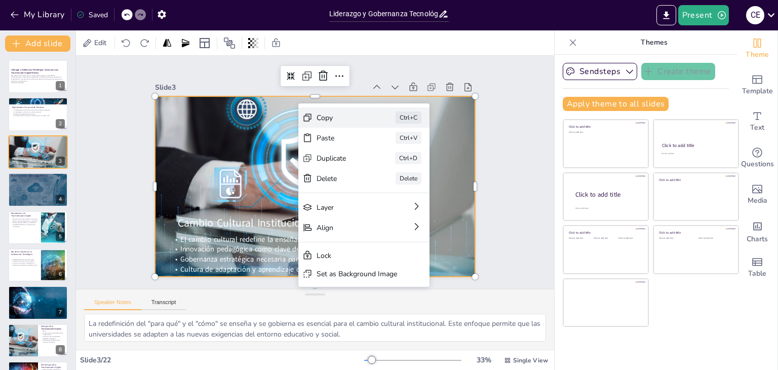
click at [321, 95] on div "Copy" at bounding box center [316, 69] width 10 height 51
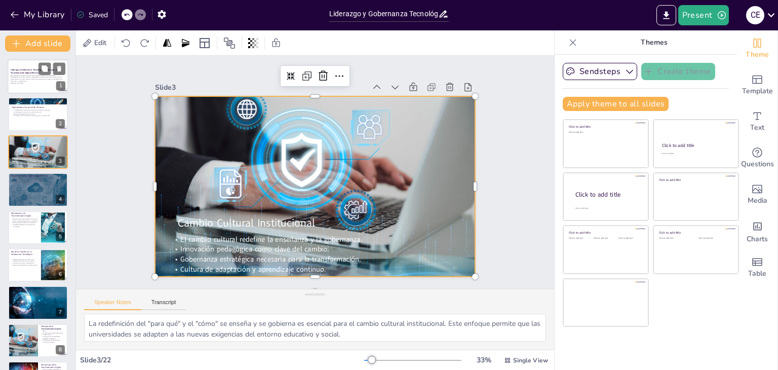
click at [32, 90] on div at bounding box center [38, 76] width 61 height 34
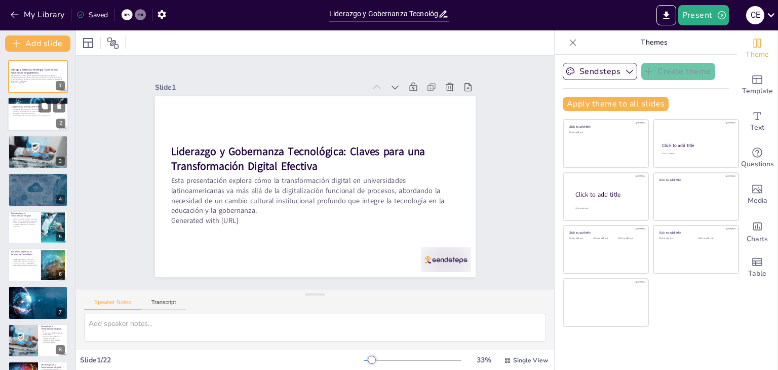
click at [34, 119] on div at bounding box center [38, 114] width 61 height 34
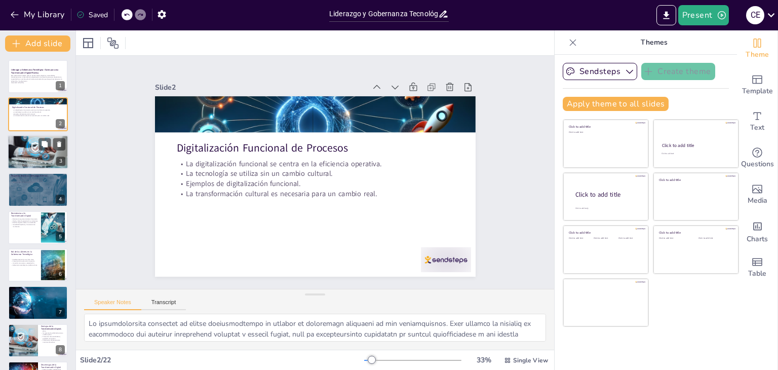
click at [28, 156] on div at bounding box center [38, 152] width 61 height 41
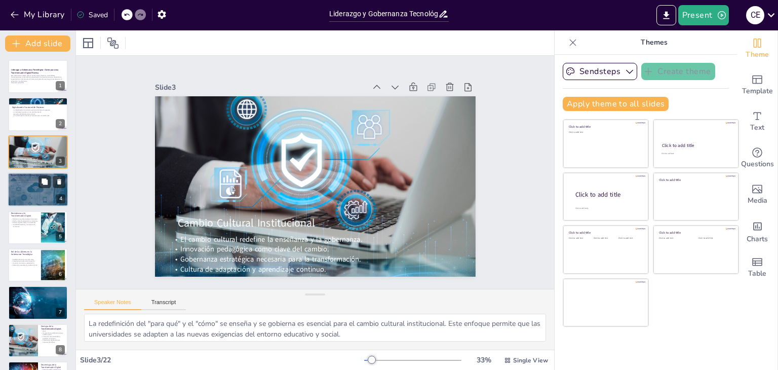
click at [32, 199] on div at bounding box center [38, 189] width 61 height 43
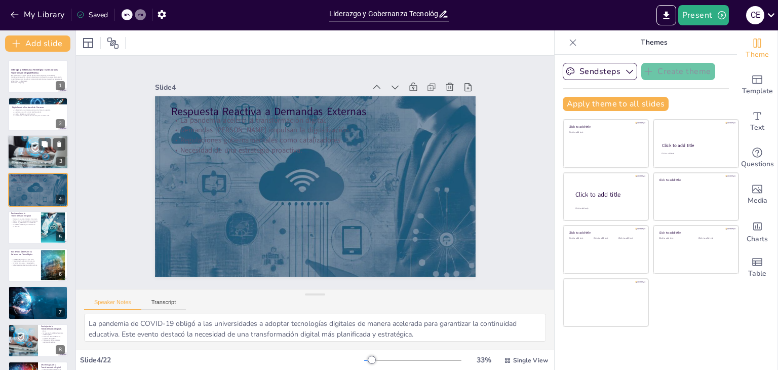
click at [33, 155] on div at bounding box center [38, 152] width 61 height 41
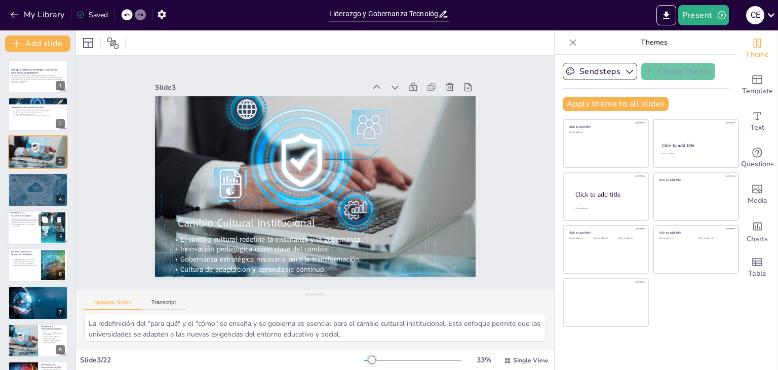
click at [36, 223] on p "Inestabilidad política y financiamiento insuficiente." at bounding box center [24, 225] width 27 height 4
